Goal: Task Accomplishment & Management: Complete application form

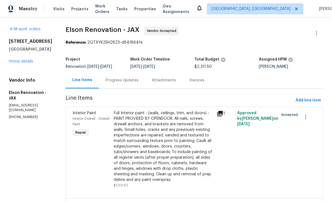
scroll to position [18, 0]
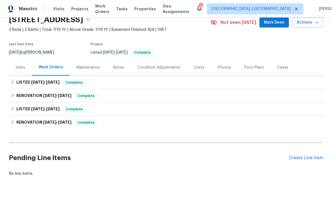
scroll to position [25, 0]
click at [307, 161] on div "Create Line Item" at bounding box center [306, 158] width 34 height 5
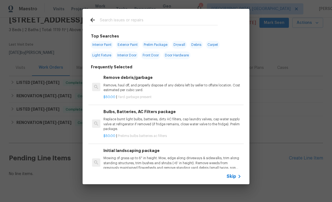
click at [141, 16] on div at bounding box center [154, 20] width 142 height 22
click at [165, 17] on input "text" at bounding box center [159, 21] width 118 height 8
click at [136, 18] on input "text" at bounding box center [159, 21] width 118 height 8
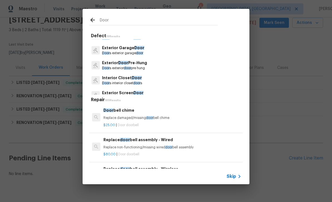
scroll to position [87, 0]
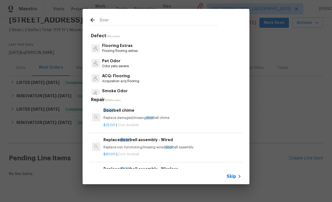
click at [130, 19] on input "Door" at bounding box center [159, 21] width 118 height 8
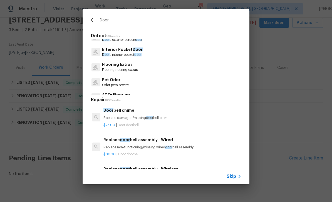
scroll to position [145, 0]
click at [102, 18] on input "Door" at bounding box center [159, 21] width 118 height 8
type input "Patio Door"
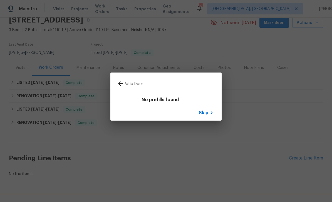
click at [208, 113] on icon at bounding box center [211, 113] width 7 height 7
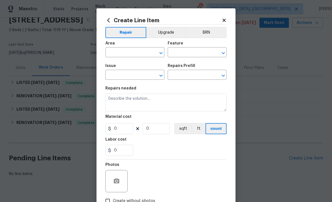
click at [135, 74] on input "text" at bounding box center [126, 75] width 43 height 9
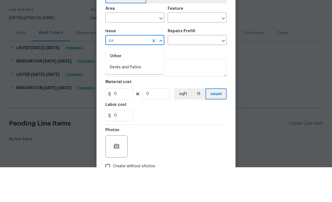
type input "p"
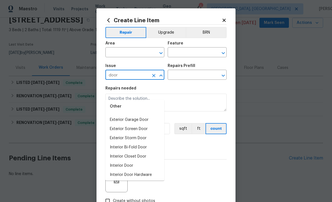
scroll to position [31, 0]
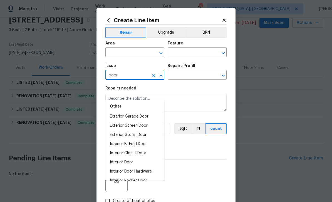
click at [131, 130] on li "Exterior Storm Door" at bounding box center [134, 134] width 59 height 9
type input "Exterior Storm Door"
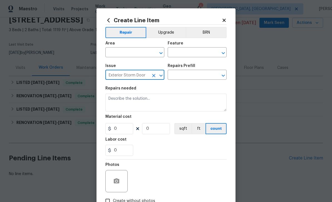
click at [190, 76] on input "text" at bounding box center [189, 75] width 43 height 9
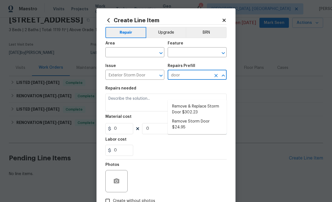
click at [190, 102] on li "Remove & Replace Storm Door $302.23" at bounding box center [197, 109] width 59 height 15
type input "Remove & Replace Storm Door $302.23"
type input "Interior Door"
type textarea "Remove the existing storm door, prep the door jamb and install a new exterior s…"
type input "1"
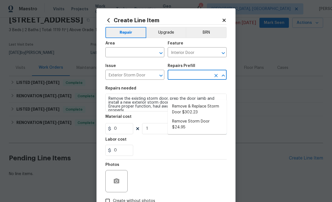
type input "Remove & Replace Storm Door $302.23"
type input "302.23"
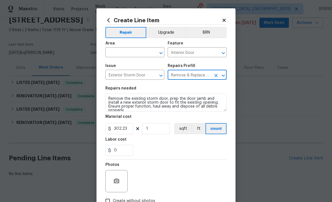
click at [136, 54] on input "text" at bounding box center [126, 53] width 43 height 9
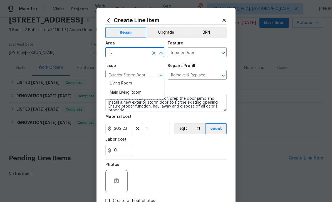
click at [127, 79] on li "Living Room" at bounding box center [134, 83] width 59 height 9
type input "Living Room"
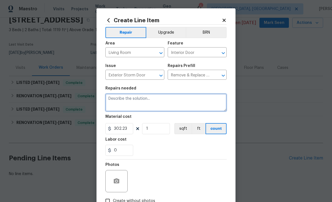
click at [209, 103] on textarea at bounding box center [165, 103] width 121 height 18
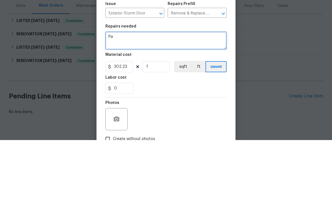
type textarea "P"
type textarea "Patio Door off living room Not Locking or closing properly."
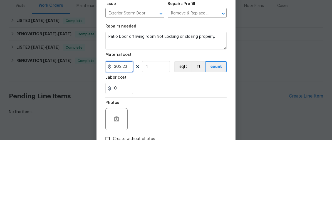
click at [128, 123] on input "302.23" at bounding box center [119, 128] width 28 height 11
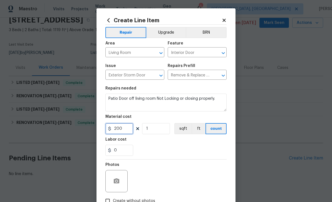
type input "200"
click at [118, 182] on icon "button" at bounding box center [117, 180] width 6 height 5
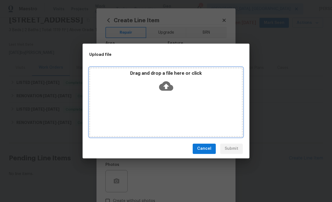
click at [167, 85] on icon at bounding box center [166, 86] width 14 height 14
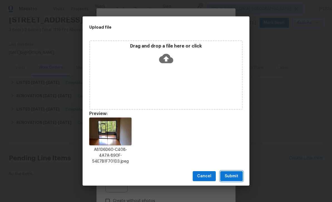
click at [235, 177] on span "Submit" at bounding box center [232, 176] width 14 height 7
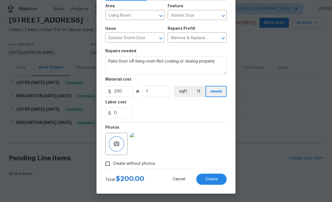
scroll to position [38, 0]
click at [217, 180] on span "Create" at bounding box center [211, 179] width 13 height 4
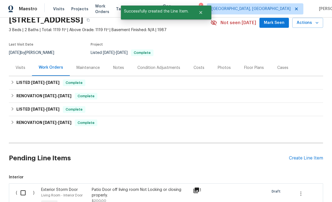
click at [27, 187] on input "checkbox" at bounding box center [25, 193] width 16 height 12
checkbox input "true"
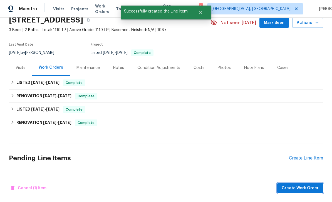
click at [314, 185] on span "Create Work Order" at bounding box center [300, 188] width 37 height 7
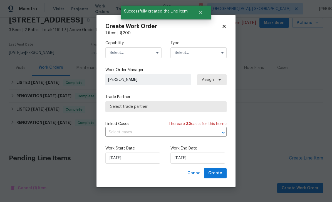
click at [124, 53] on input "text" at bounding box center [133, 52] width 56 height 11
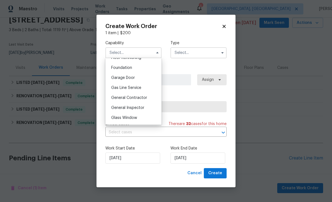
scroll to position [232, 0]
click at [133, 117] on span "Glass Window" at bounding box center [124, 118] width 26 height 4
type input "Glass Window"
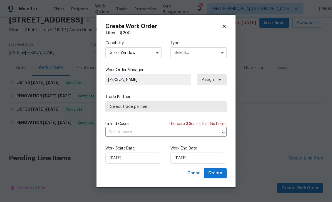
click at [204, 53] on input "text" at bounding box center [198, 52] width 56 height 11
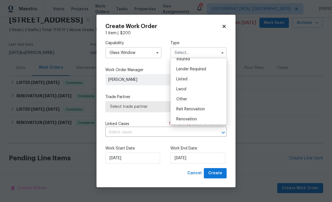
scroll to position [36, 0]
click at [195, 79] on div "Listed" at bounding box center [198, 79] width 53 height 10
type input "Listed"
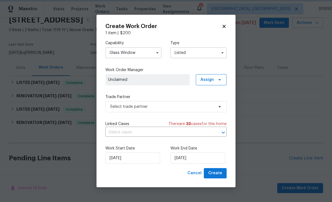
scroll to position [0, 0]
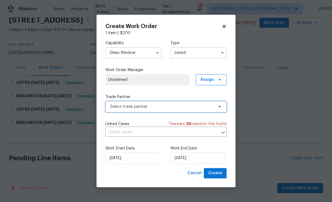
click at [173, 105] on span "Select trade partner" at bounding box center [162, 107] width 104 height 6
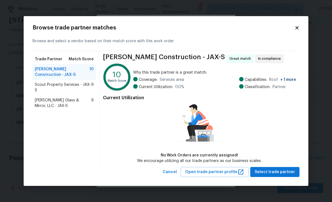
click at [41, 100] on span "Baum Glass & Mirror, LLC - JAX-S" at bounding box center [63, 103] width 56 height 11
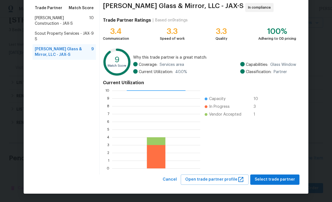
scroll to position [43, 0]
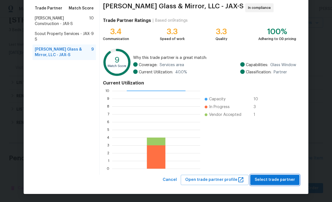
click at [278, 177] on span "Select trade partner" at bounding box center [275, 180] width 40 height 7
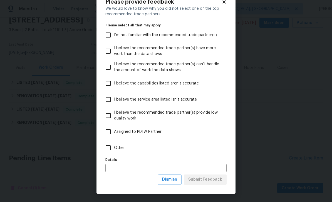
scroll to position [18, 0]
click at [124, 150] on span "Other" at bounding box center [119, 148] width 11 height 6
click at [114, 150] on input "Other" at bounding box center [108, 148] width 12 height 12
checkbox input "true"
click at [210, 180] on span "Submit Feedback" at bounding box center [205, 179] width 34 height 7
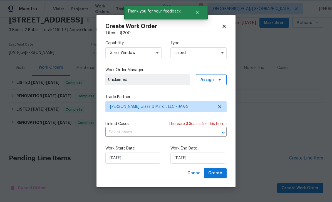
scroll to position [0, 0]
click at [215, 171] on span "Create" at bounding box center [215, 173] width 14 height 7
checkbox input "false"
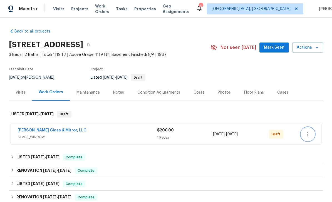
click at [310, 138] on icon "button" at bounding box center [307, 134] width 7 height 7
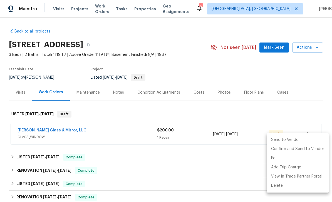
click at [308, 139] on li "Send to Vendor" at bounding box center [298, 139] width 62 height 9
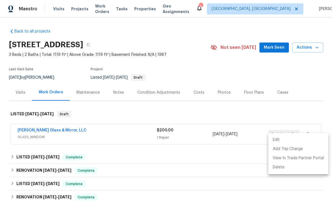
click at [323, 99] on div at bounding box center [166, 101] width 332 height 202
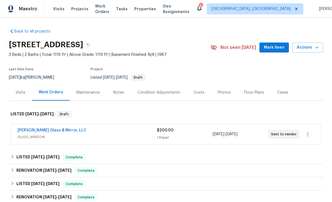
click at [283, 48] on span "Mark Seen" at bounding box center [274, 47] width 21 height 7
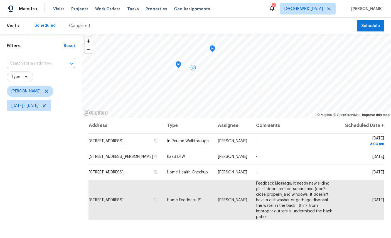
scroll to position [26, 0]
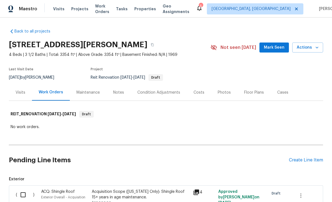
click at [21, 90] on div "Visits" at bounding box center [21, 93] width 10 height 6
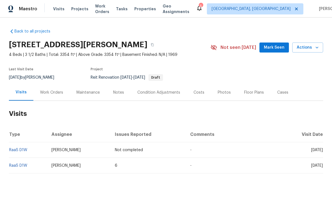
click at [56, 91] on div "Work Orders" at bounding box center [51, 93] width 23 height 6
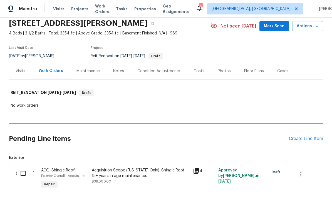
scroll to position [21, 0]
click at [19, 73] on div "Visits" at bounding box center [21, 72] width 10 height 6
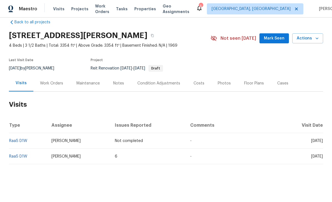
click at [17, 62] on span "Last Visit Date" at bounding box center [21, 59] width 24 height 3
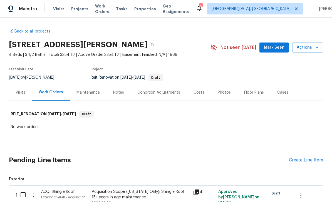
click at [19, 93] on div "Visits" at bounding box center [21, 93] width 10 height 6
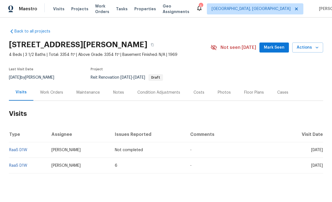
click at [46, 90] on div "Work Orders" at bounding box center [51, 93] width 23 height 6
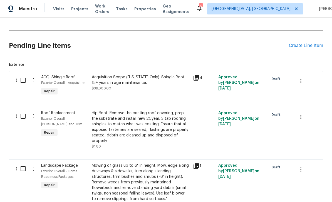
scroll to position [114, 0]
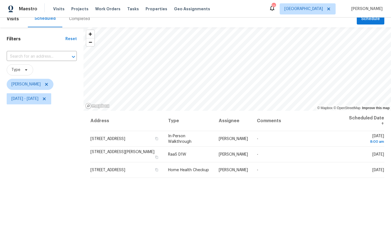
scroll to position [6, 0]
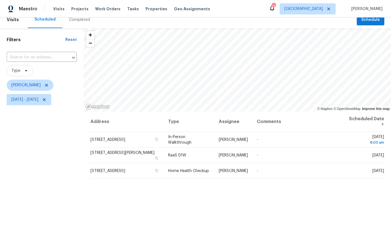
click at [0, 0] on icon at bounding box center [0, 0] width 0 height 0
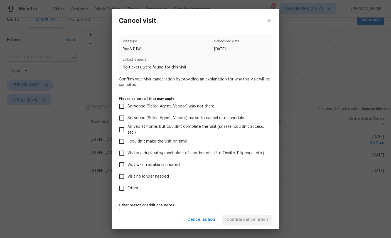
click at [166, 165] on span "Visit was mistakenly created" at bounding box center [153, 165] width 52 height 6
click at [127, 165] on input "Visit was mistakenly created" at bounding box center [122, 165] width 12 height 12
checkbox input "true"
click at [255, 219] on span "Confirm cancellation" at bounding box center [247, 219] width 42 height 7
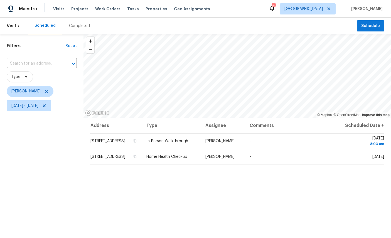
scroll to position [0, 0]
